Goal: Information Seeking & Learning: Understand process/instructions

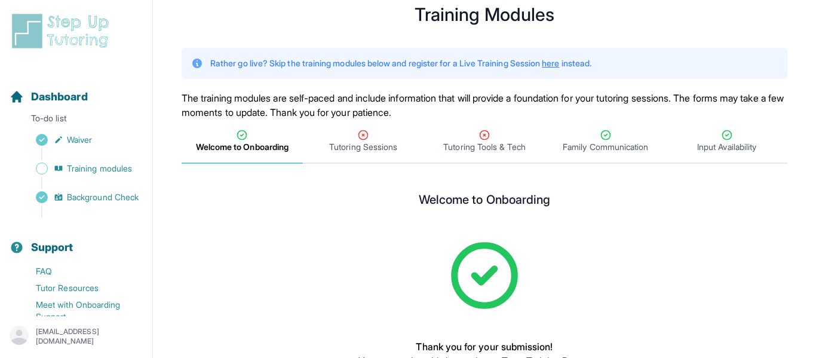
scroll to position [34, 0]
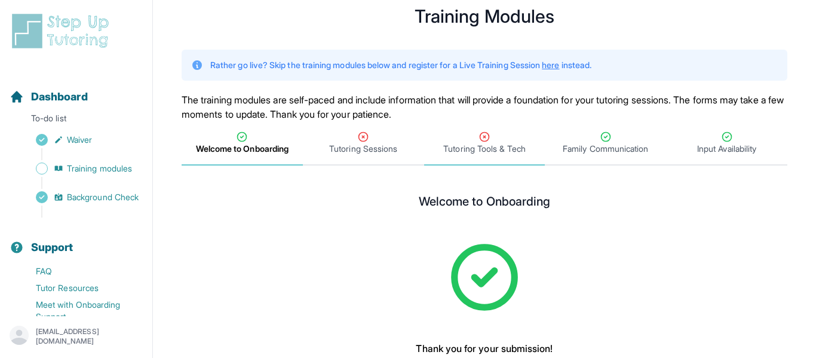
click at [439, 121] on span "Tutoring Tools & Tech" at bounding box center [484, 143] width 121 height 44
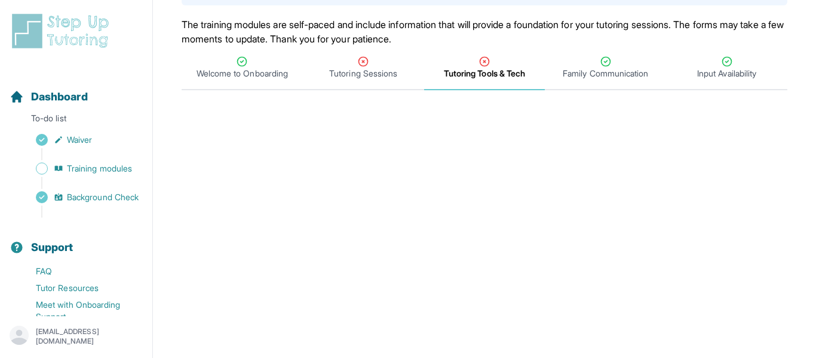
scroll to position [616, 0]
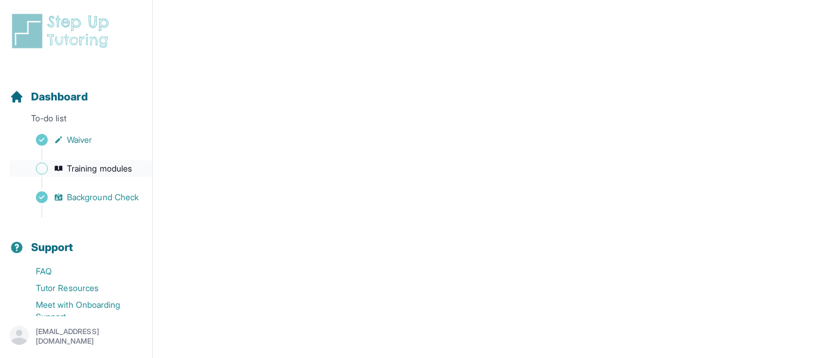
click at [76, 172] on span "Training modules" at bounding box center [99, 169] width 65 height 12
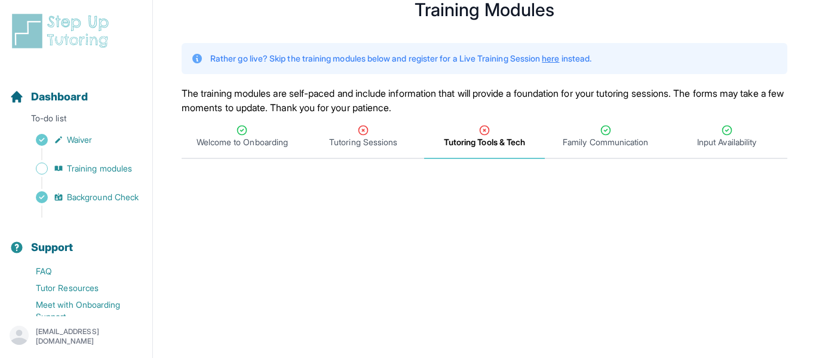
scroll to position [0, 0]
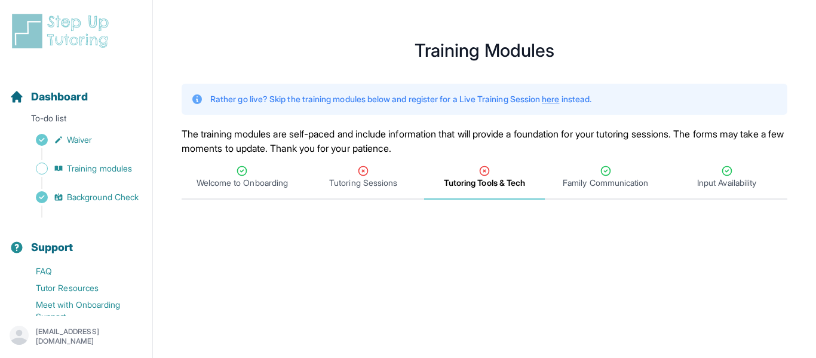
click at [559, 102] on link "here" at bounding box center [550, 99] width 17 height 10
